Goal: Information Seeking & Learning: Check status

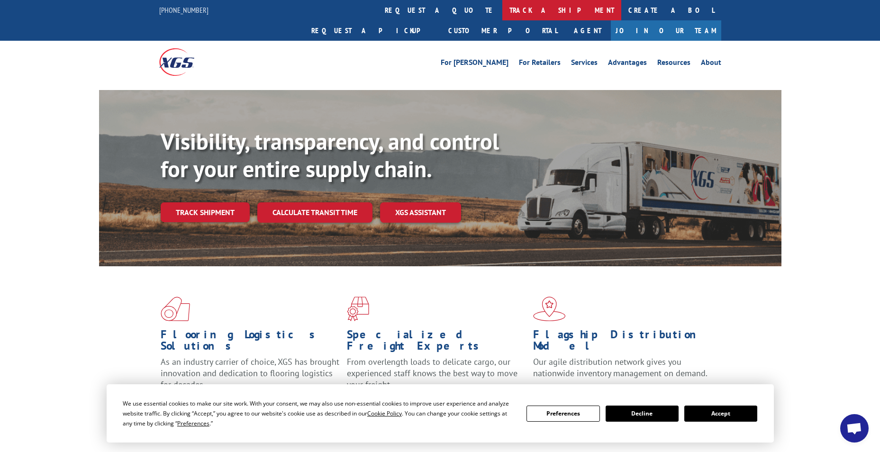
click at [502, 4] on link "track a shipment" at bounding box center [561, 10] width 119 height 20
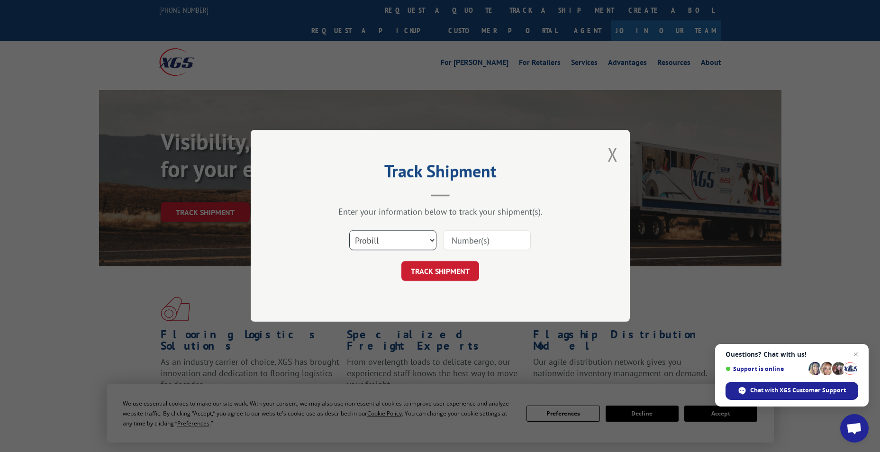
click at [387, 234] on select "Select category... Probill BOL PO" at bounding box center [392, 241] width 87 height 20
select select "bol"
click at [349, 231] on select "Select category... Probill BOL PO" at bounding box center [392, 241] width 87 height 20
paste input "7025434"
type input "7025434"
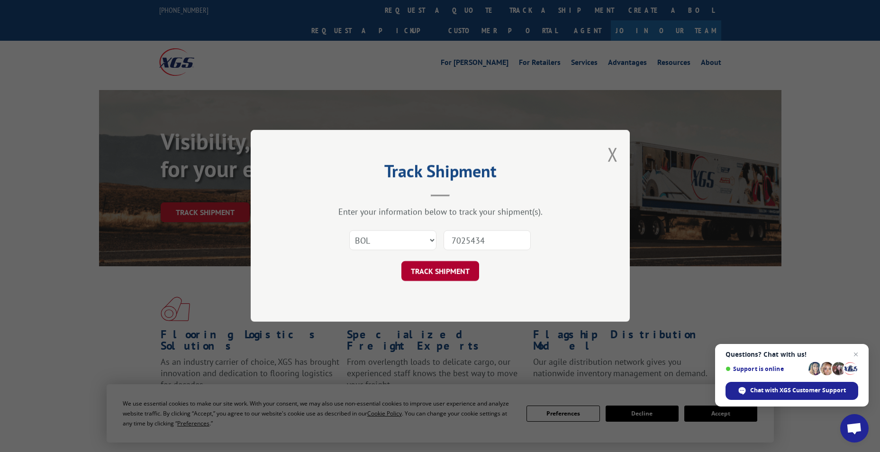
click at [438, 267] on button "TRACK SHIPMENT" at bounding box center [440, 271] width 78 height 20
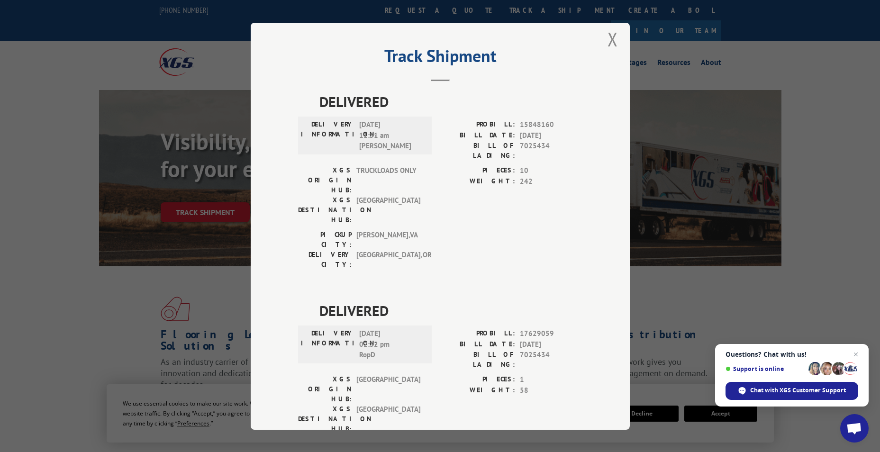
scroll to position [20, 0]
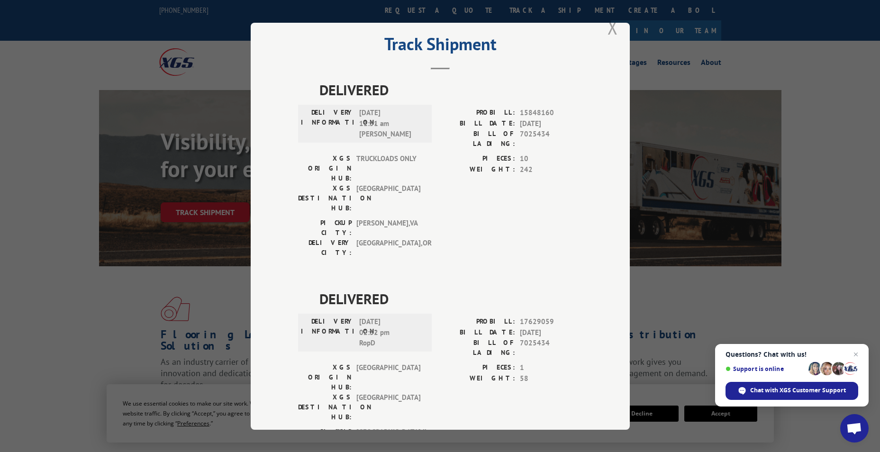
click at [609, 29] on button "Close modal" at bounding box center [612, 27] width 10 height 25
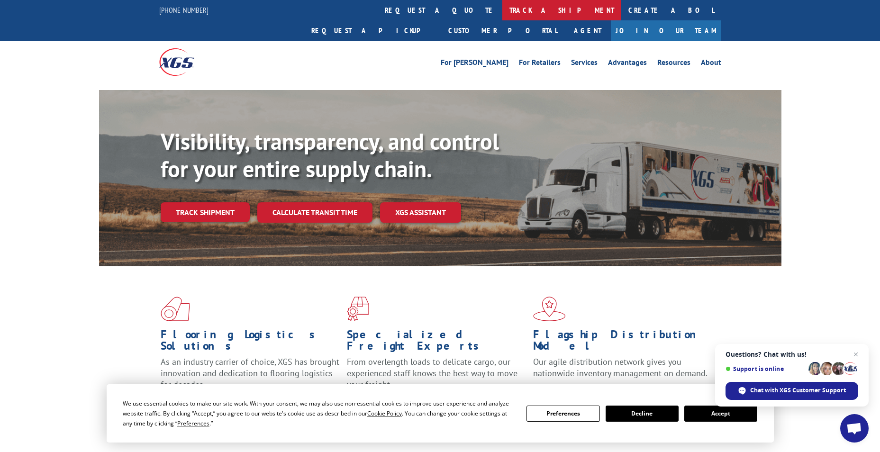
click at [502, 13] on link "track a shipment" at bounding box center [561, 10] width 119 height 20
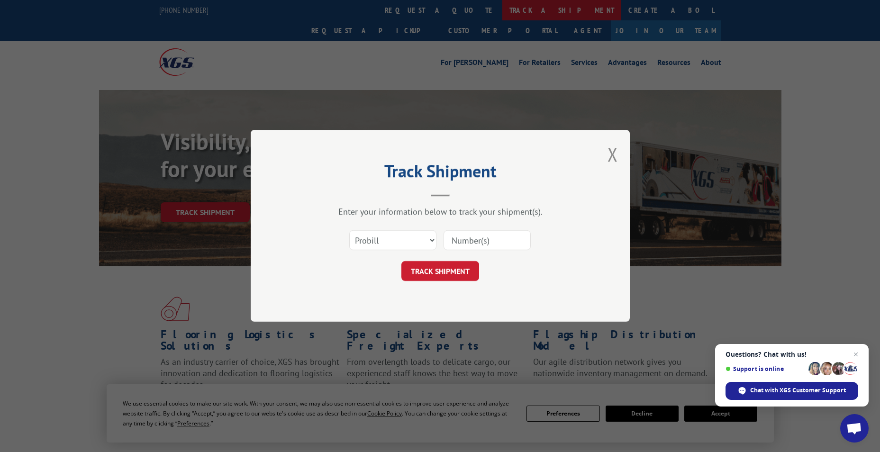
scroll to position [0, 0]
click at [397, 245] on select "Select category... Probill BOL PO" at bounding box center [392, 241] width 87 height 20
select select "bol"
click at [349, 231] on select "Select category... Probill BOL PO" at bounding box center [392, 241] width 87 height 20
paste input "5474679"
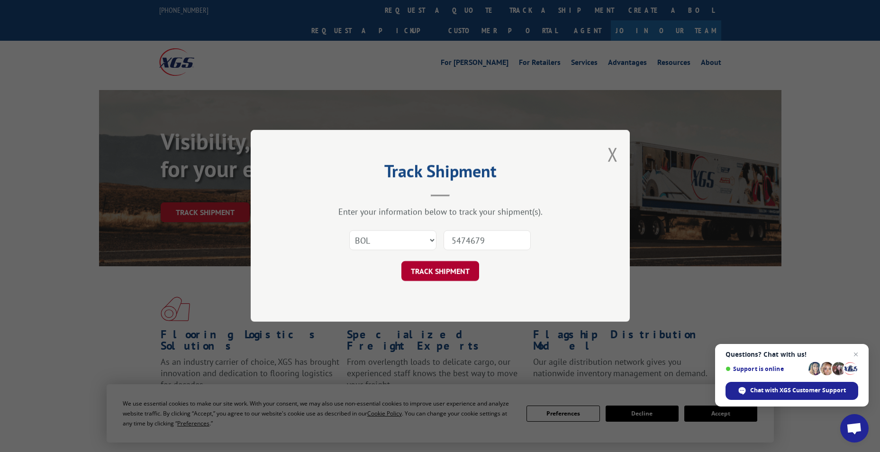
type input "5474679"
click at [435, 269] on button "TRACK SHIPMENT" at bounding box center [440, 271] width 78 height 20
